Goal: Find contact information: Find contact information

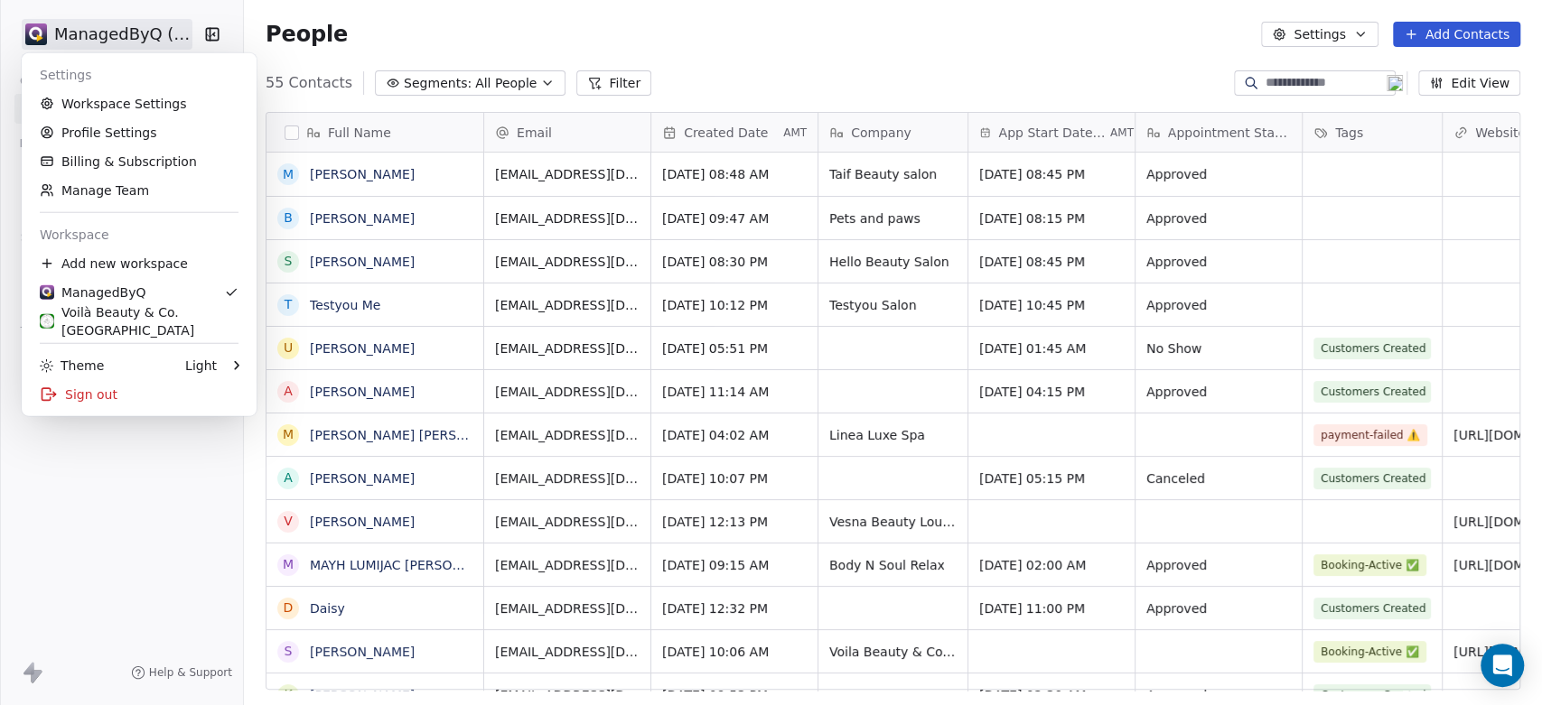
scroll to position [605, 1283]
click at [113, 106] on link "Workspace Settings" at bounding box center [139, 103] width 220 height 29
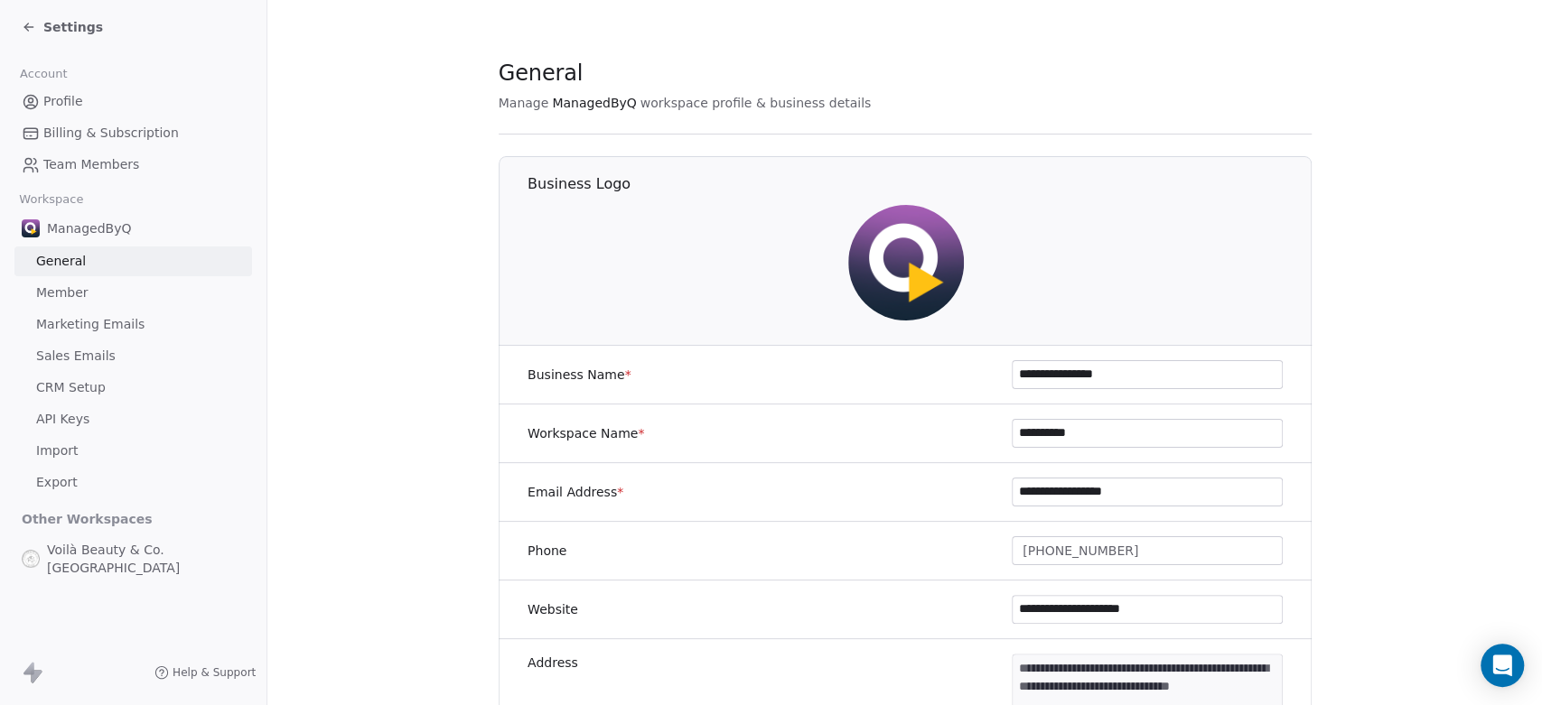
click at [79, 331] on span "Marketing Emails" at bounding box center [90, 324] width 108 height 19
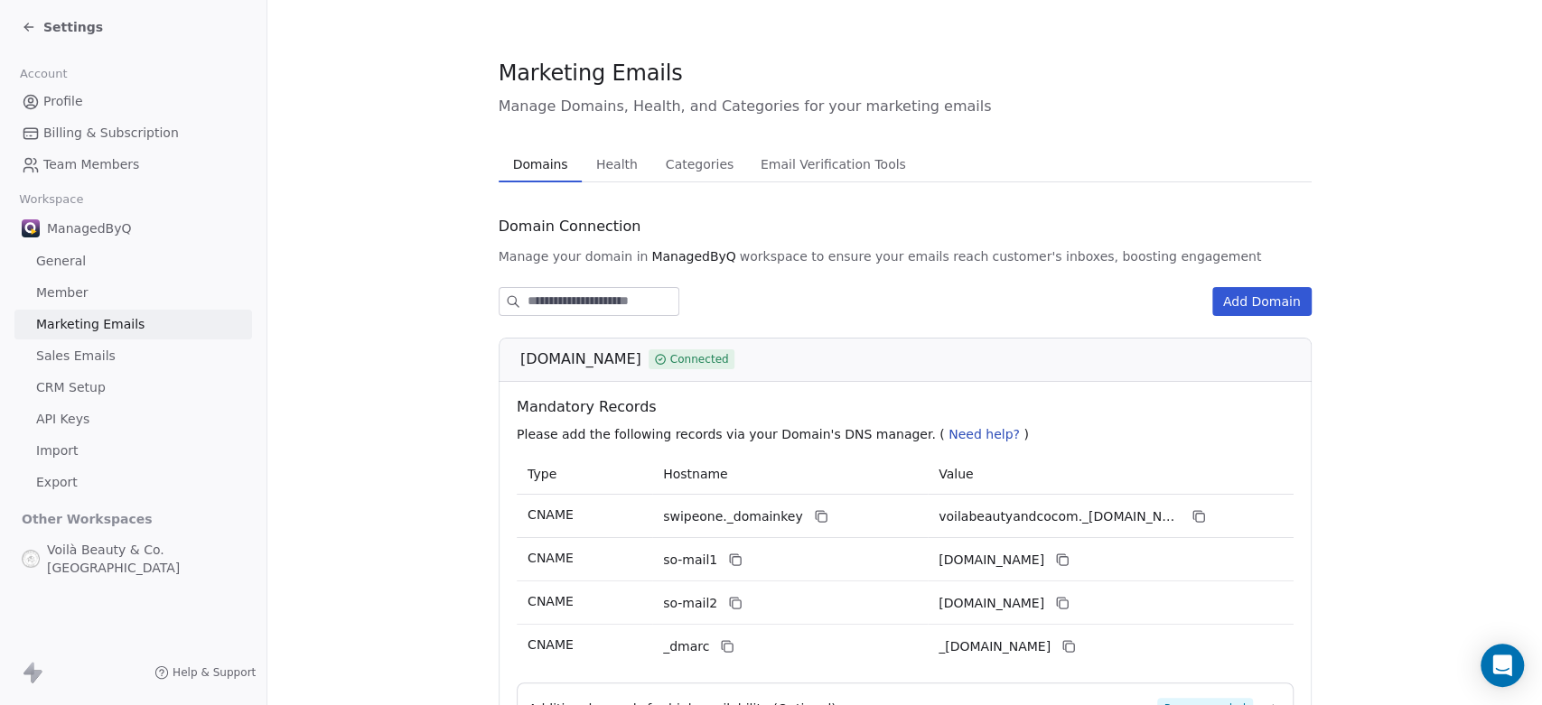
scroll to position [237, 0]
click at [53, 105] on span "Profile" at bounding box center [63, 101] width 40 height 19
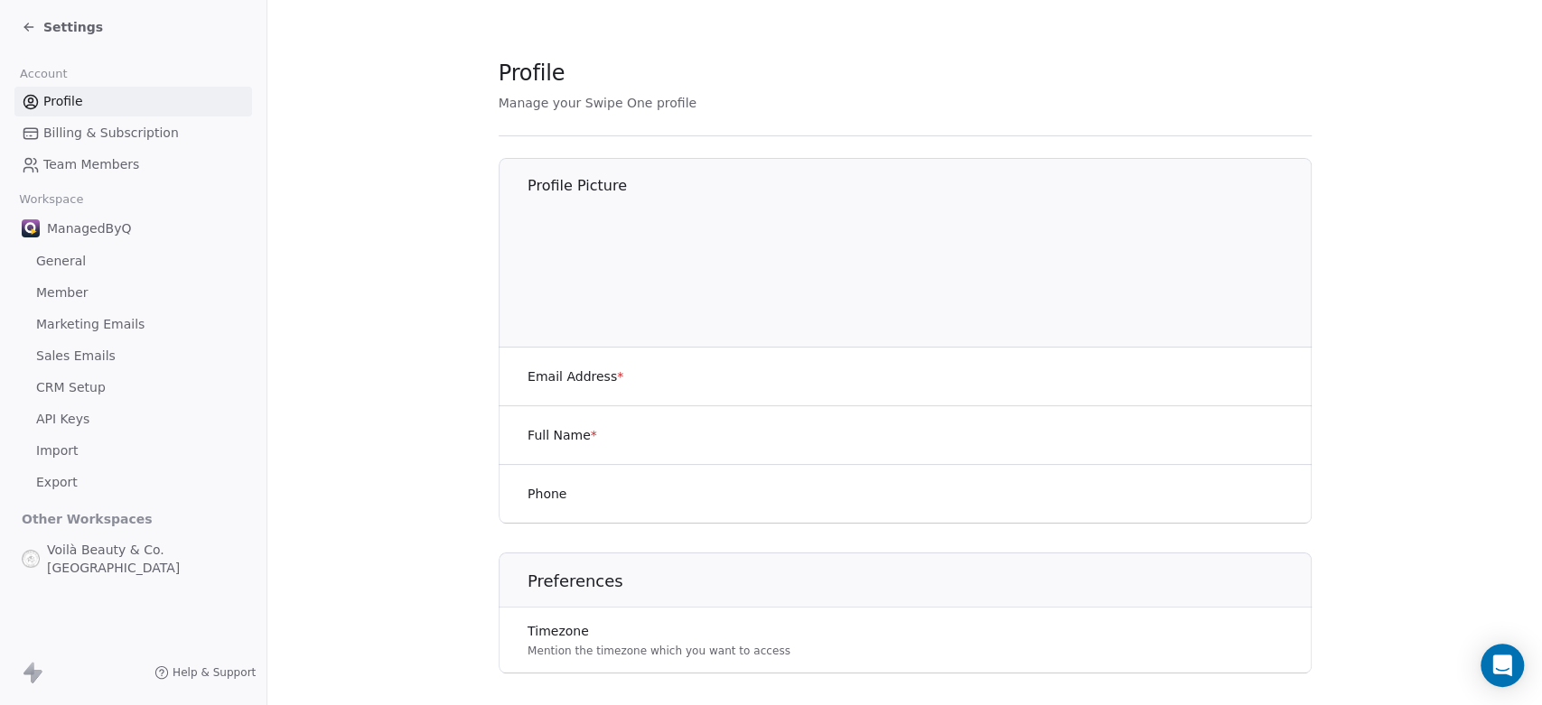
click at [24, 26] on icon at bounding box center [29, 27] width 14 height 14
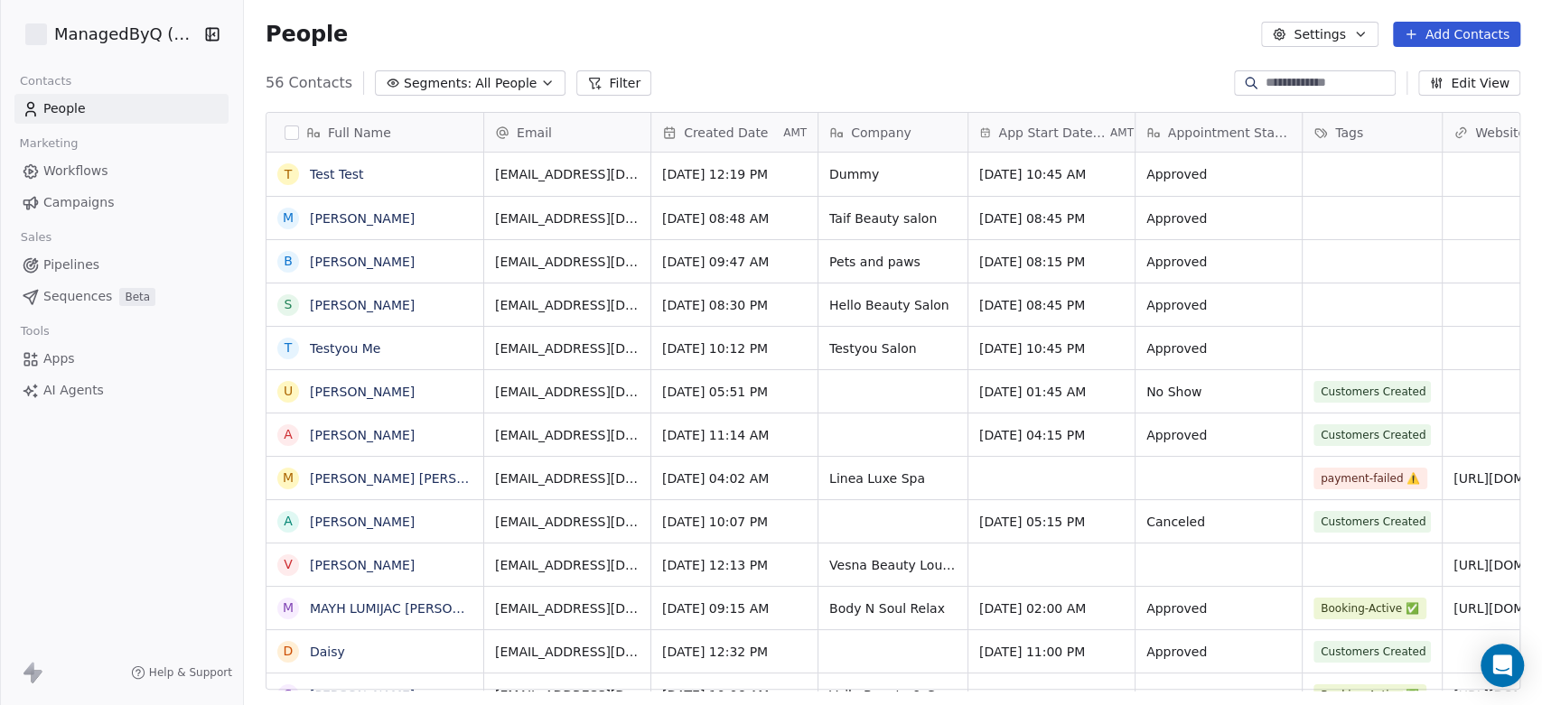
scroll to position [15, 16]
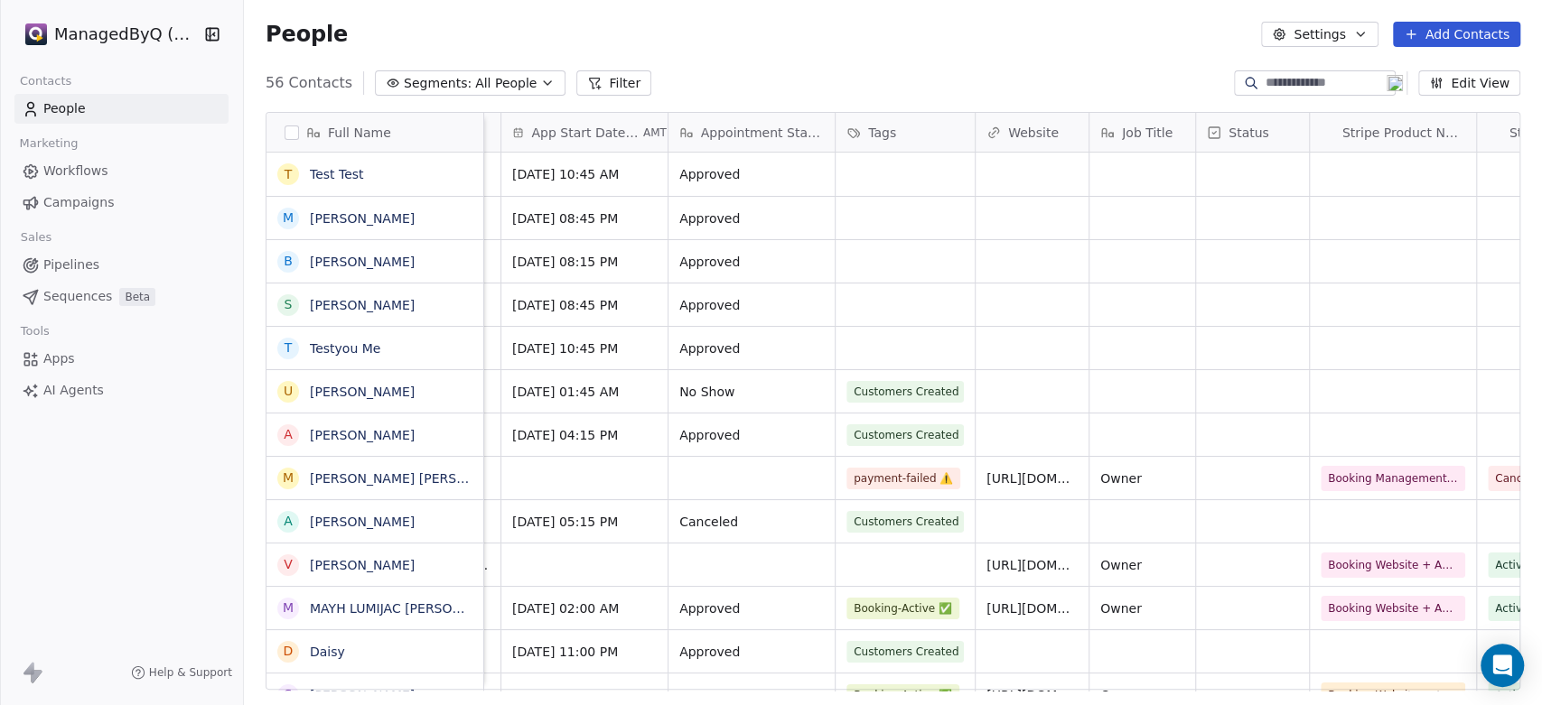
scroll to position [0, 470]
click at [1291, 77] on input at bounding box center [1329, 83] width 126 height 18
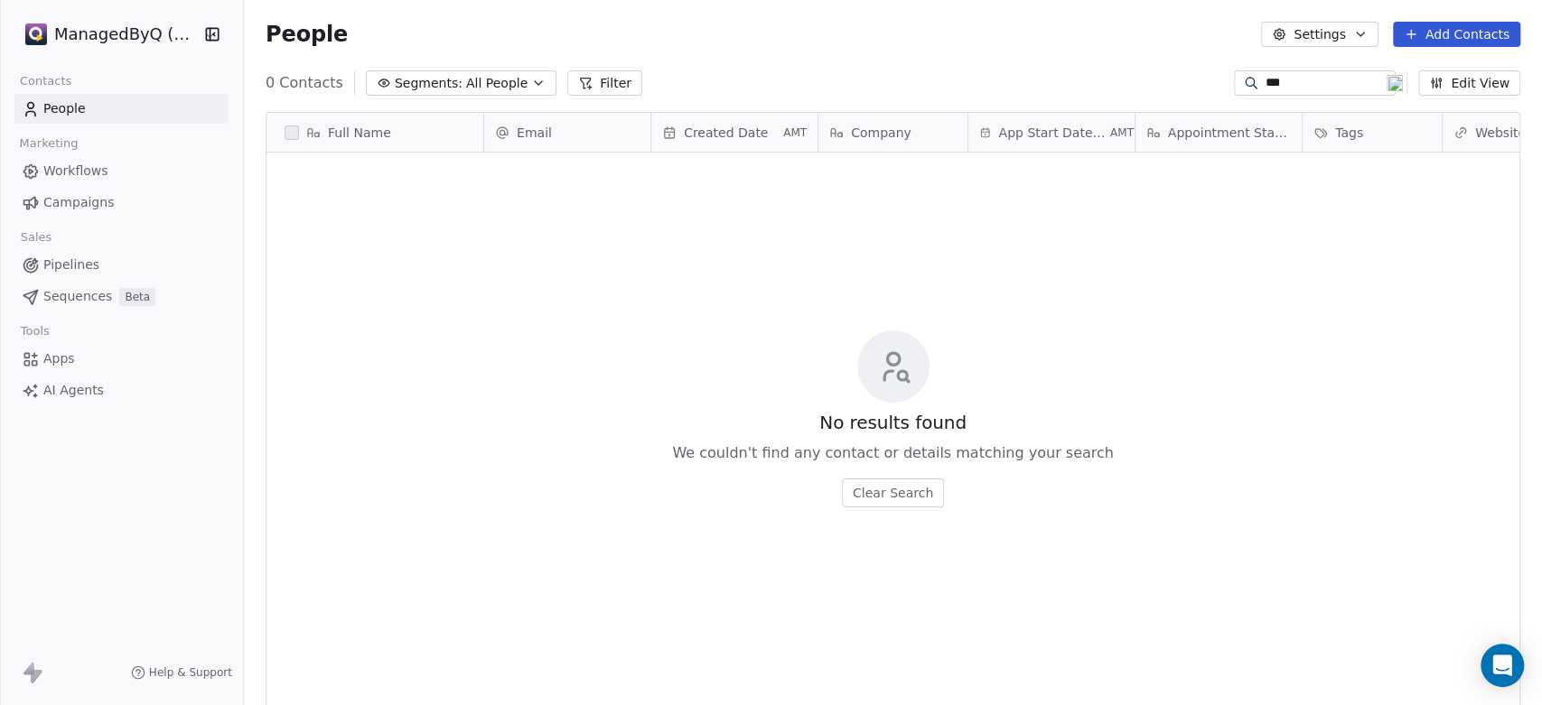
scroll to position [605, 1283]
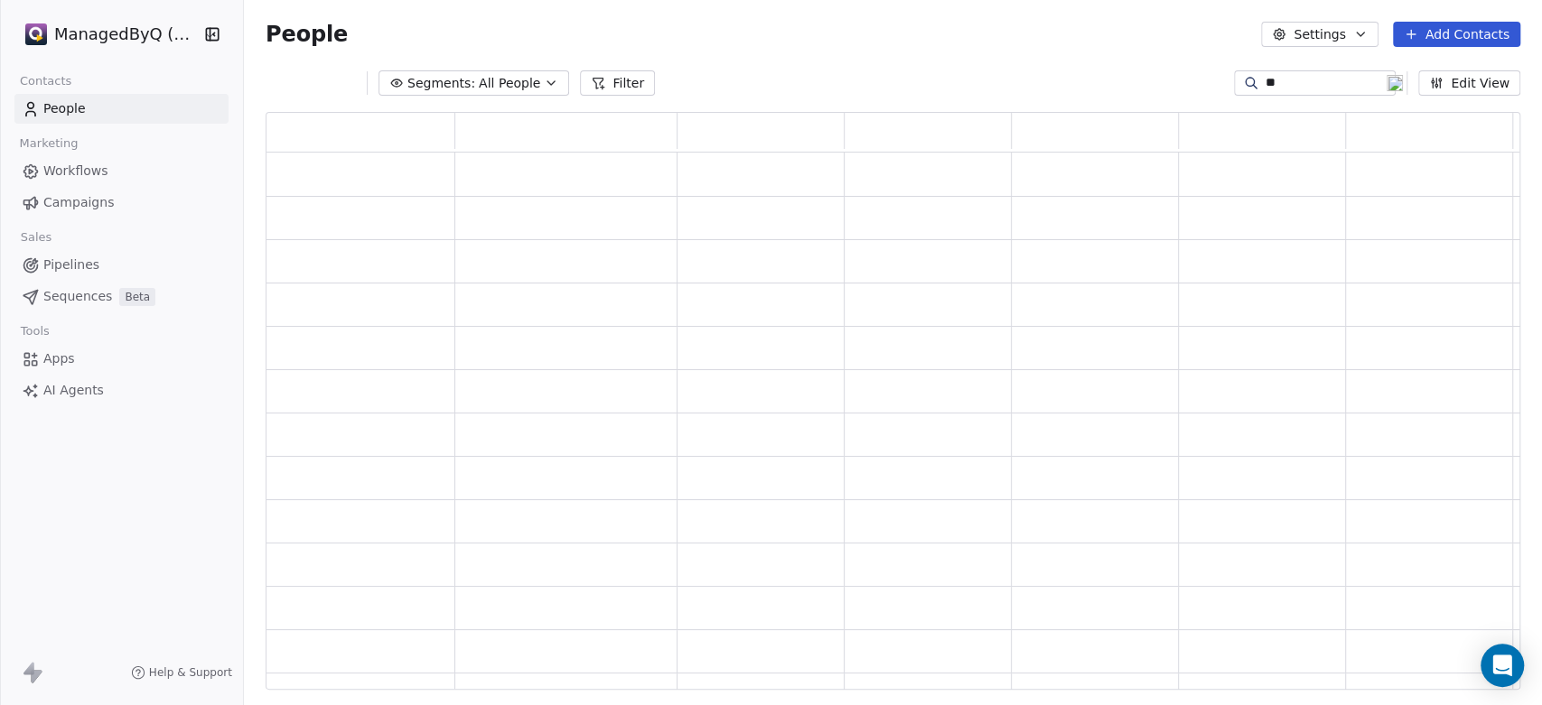
type input "*"
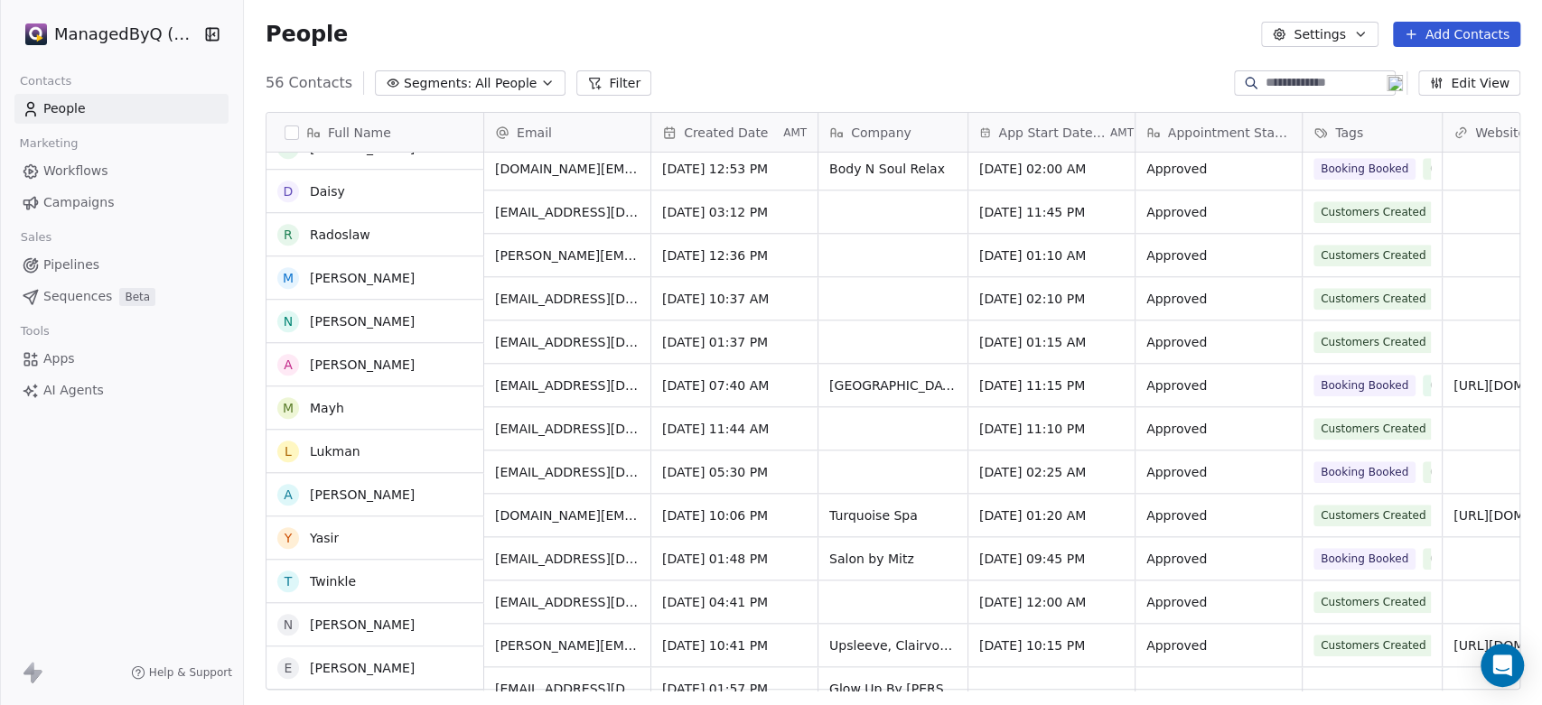
scroll to position [0, 0]
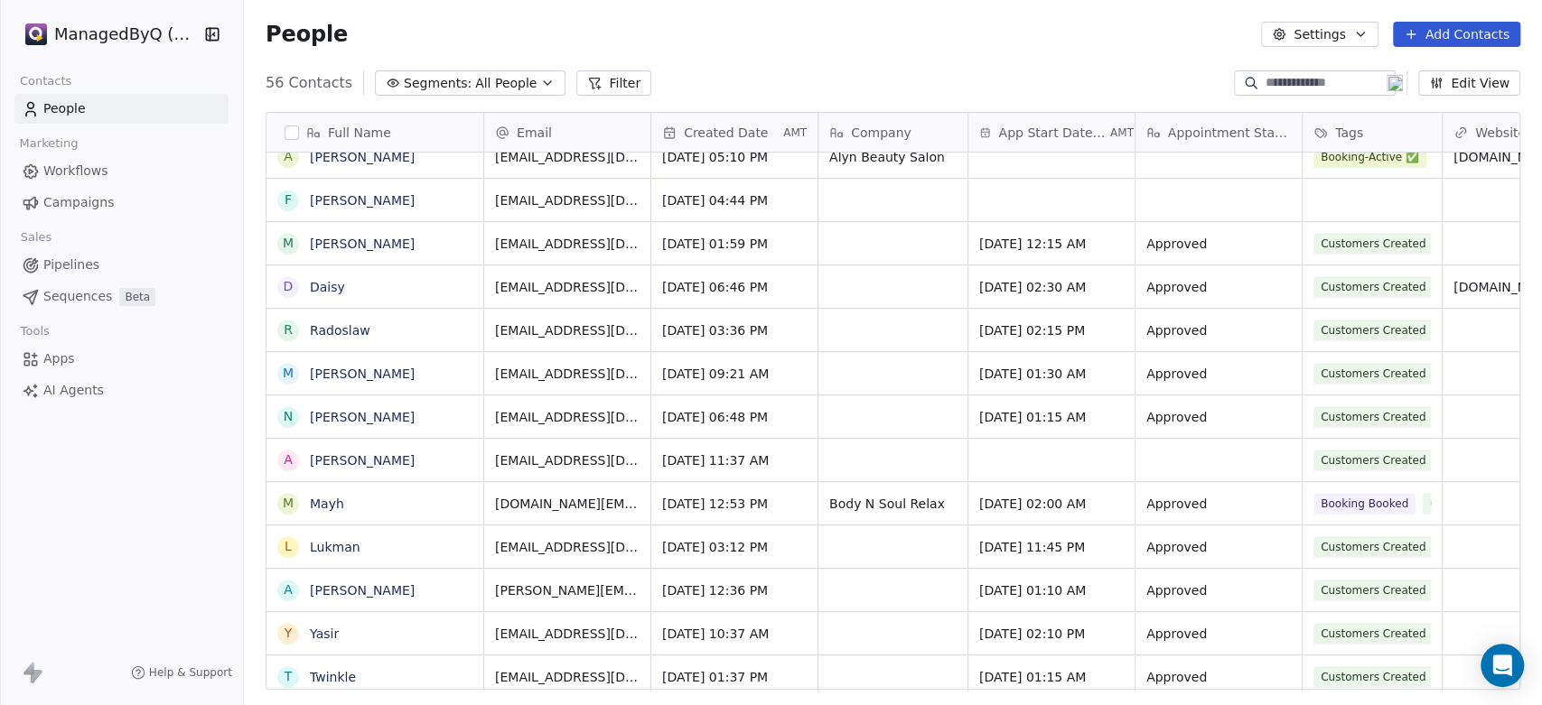
click at [533, 322] on span "[EMAIL_ADDRESS][DOMAIN_NAME]" at bounding box center [567, 331] width 145 height 18
click at [519, 322] on span "[EMAIL_ADDRESS][DOMAIN_NAME]" at bounding box center [567, 331] width 145 height 18
click at [500, 322] on span "[EMAIL_ADDRESS][DOMAIN_NAME]" at bounding box center [567, 331] width 145 height 18
drag, startPoint x: 550, startPoint y: 313, endPoint x: 504, endPoint y: 312, distance: 46.1
click at [504, 322] on span "[EMAIL_ADDRESS][DOMAIN_NAME]" at bounding box center [567, 331] width 145 height 18
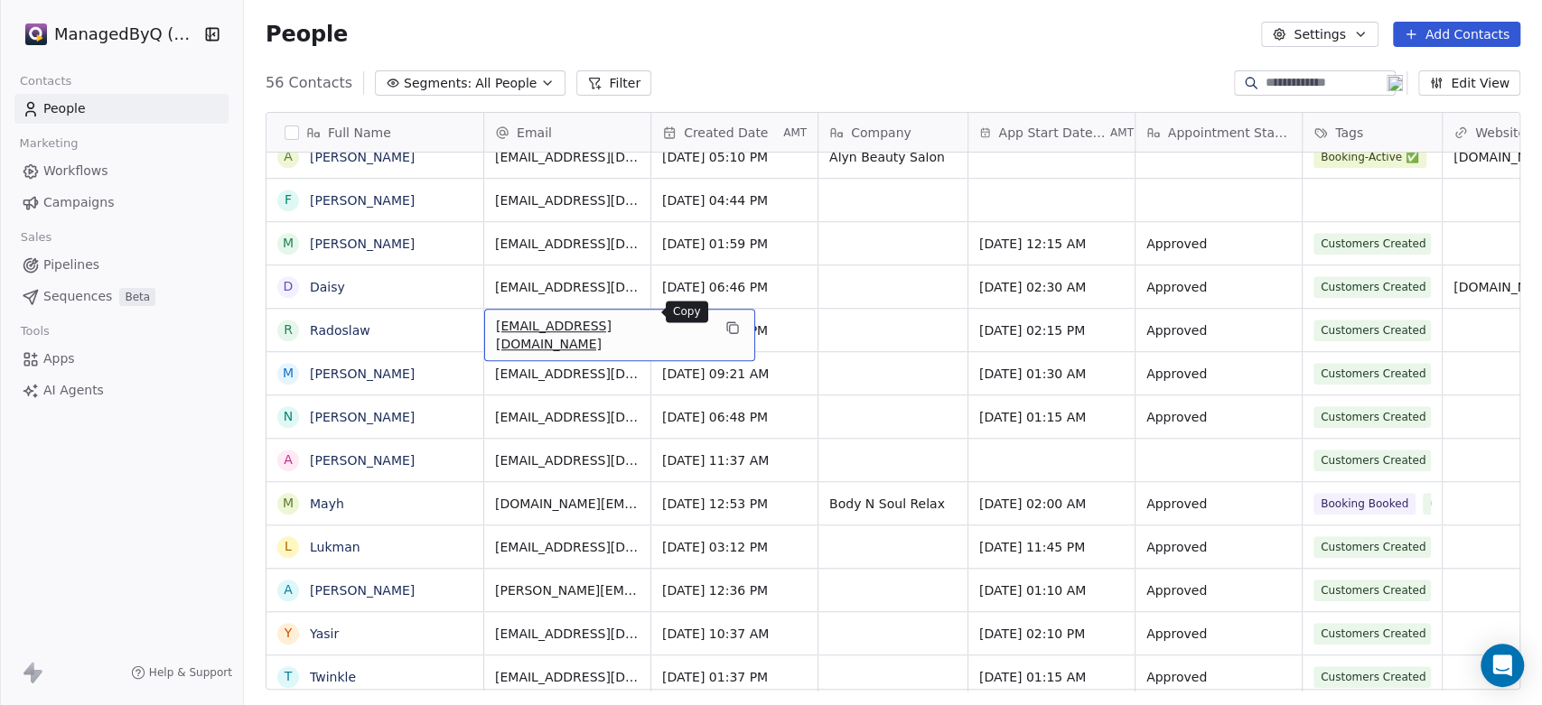
click at [727, 322] on icon "grid" at bounding box center [731, 326] width 8 height 8
